Goal: Transaction & Acquisition: Book appointment/travel/reservation

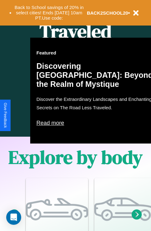
scroll to position [399, 0]
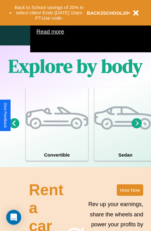
click at [136, 128] on icon at bounding box center [136, 123] width 10 height 10
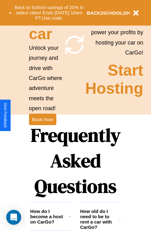
scroll to position [605, 0]
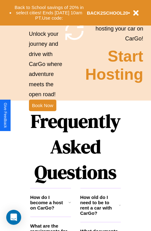
click at [42, 115] on h1 "Frequently Asked Questions" at bounding box center [75, 146] width 90 height 83
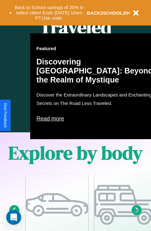
scroll to position [0, 0]
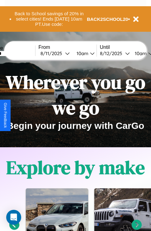
type input "*******"
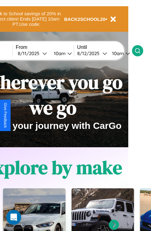
click at [140, 50] on icon at bounding box center [137, 51] width 6 height 6
